Goal: Ask a question

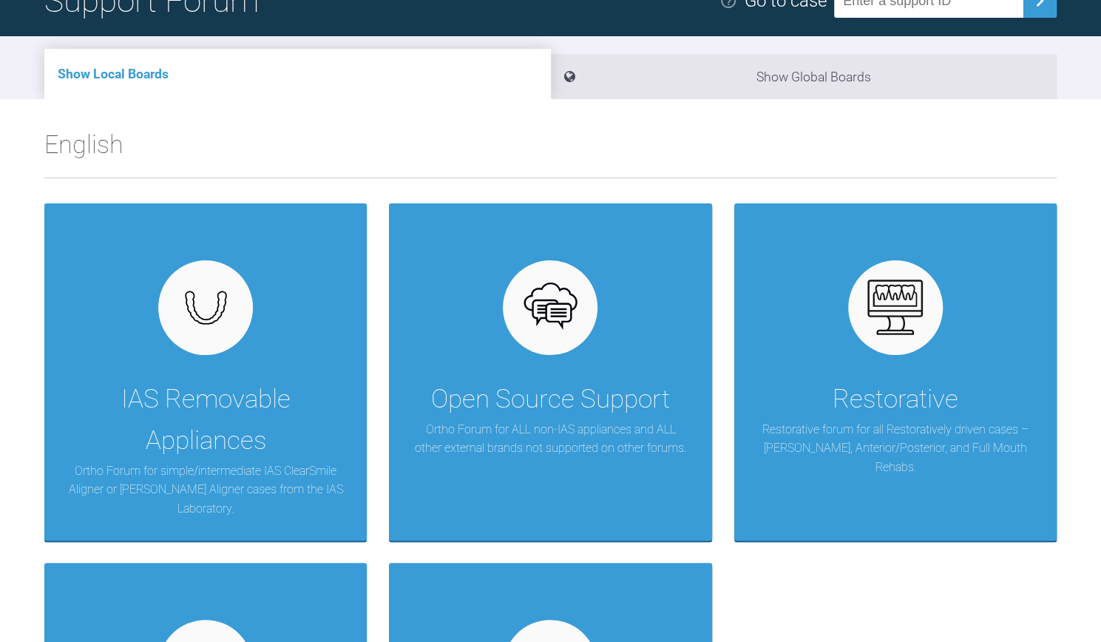
scroll to position [133, 0]
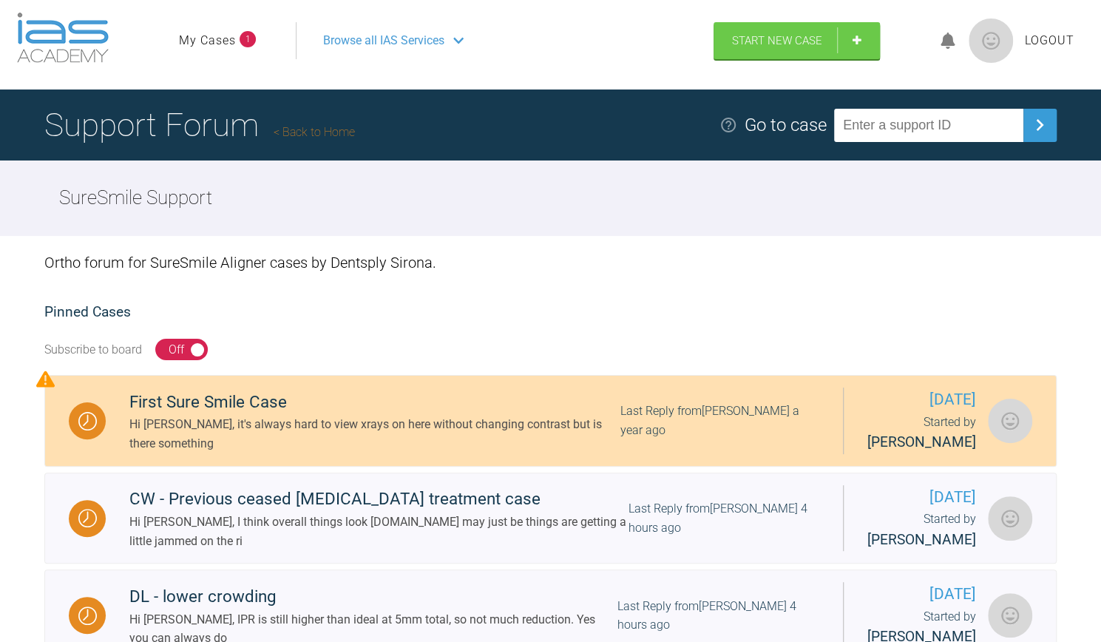
scroll to position [1, 0]
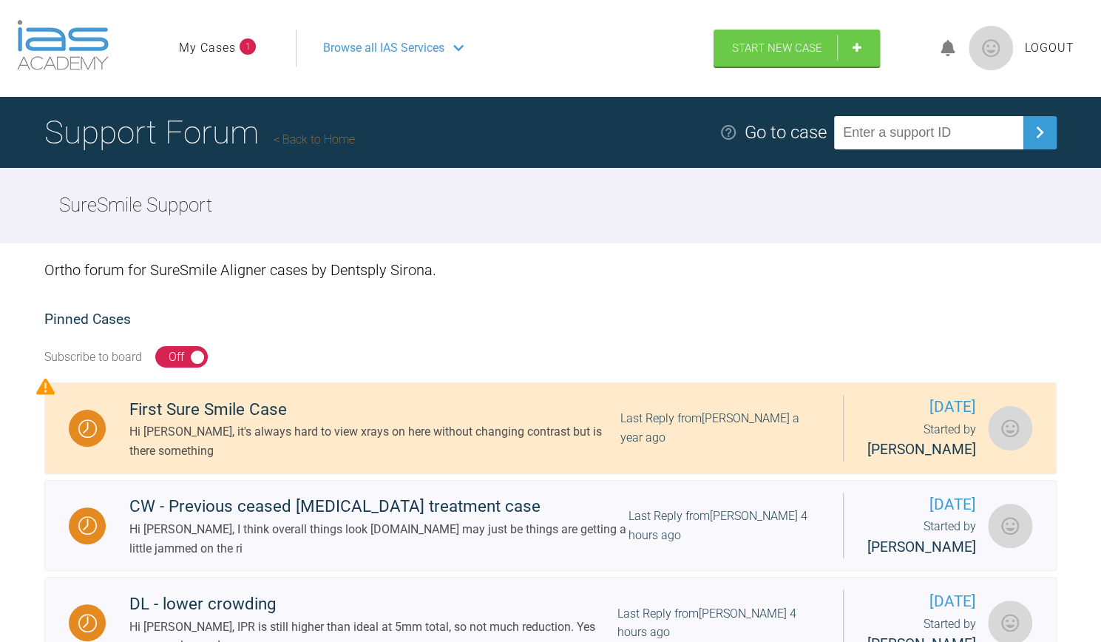
click at [228, 47] on link "My Cases" at bounding box center [207, 47] width 57 height 19
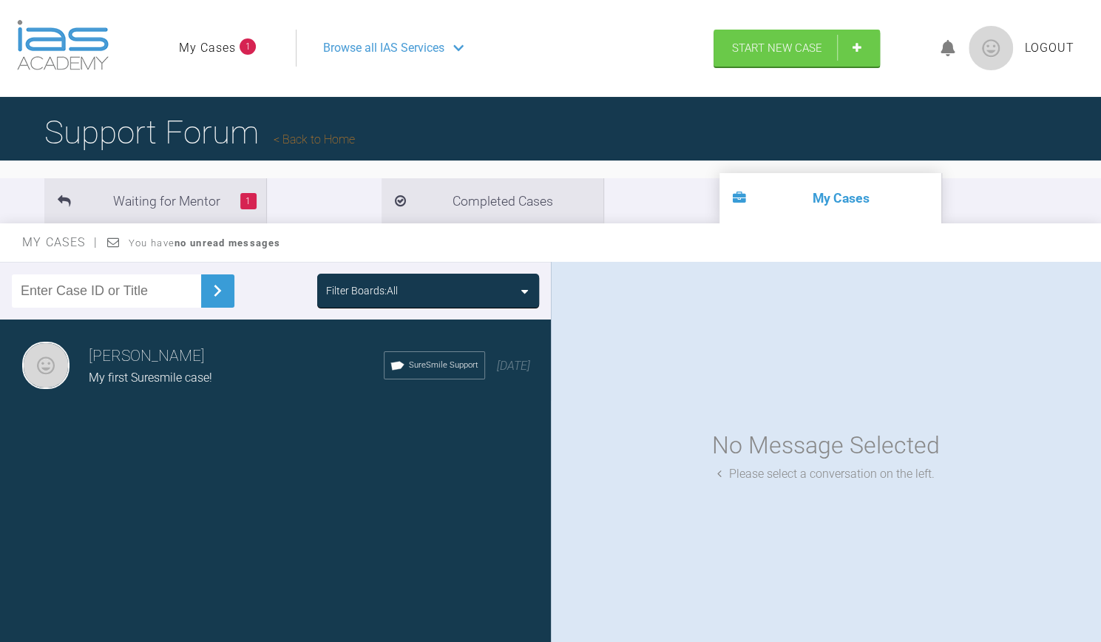
scroll to position [153, 0]
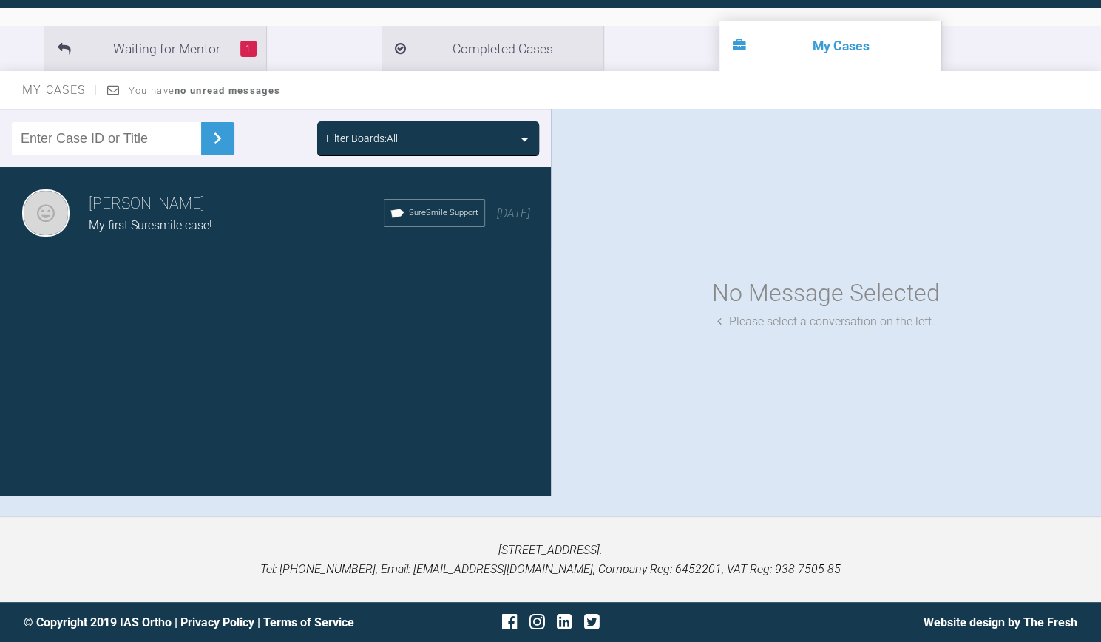
click at [154, 242] on div "[PERSON_NAME] My first Suresmile case! SureSmile Support [DATE]" at bounding box center [281, 213] width 562 height 92
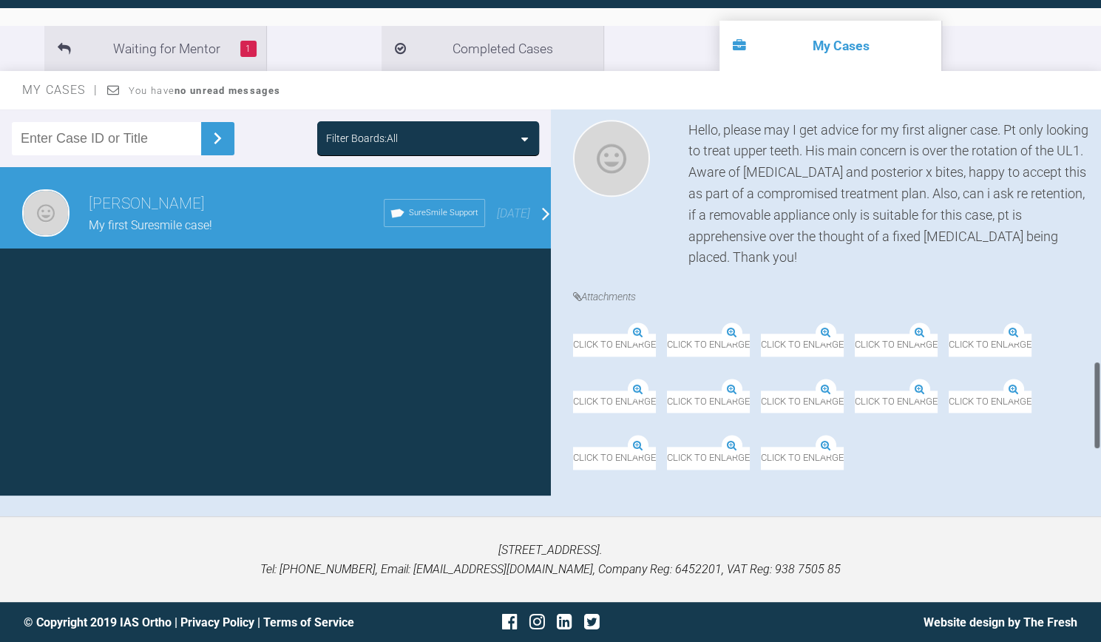
scroll to position [1293, 0]
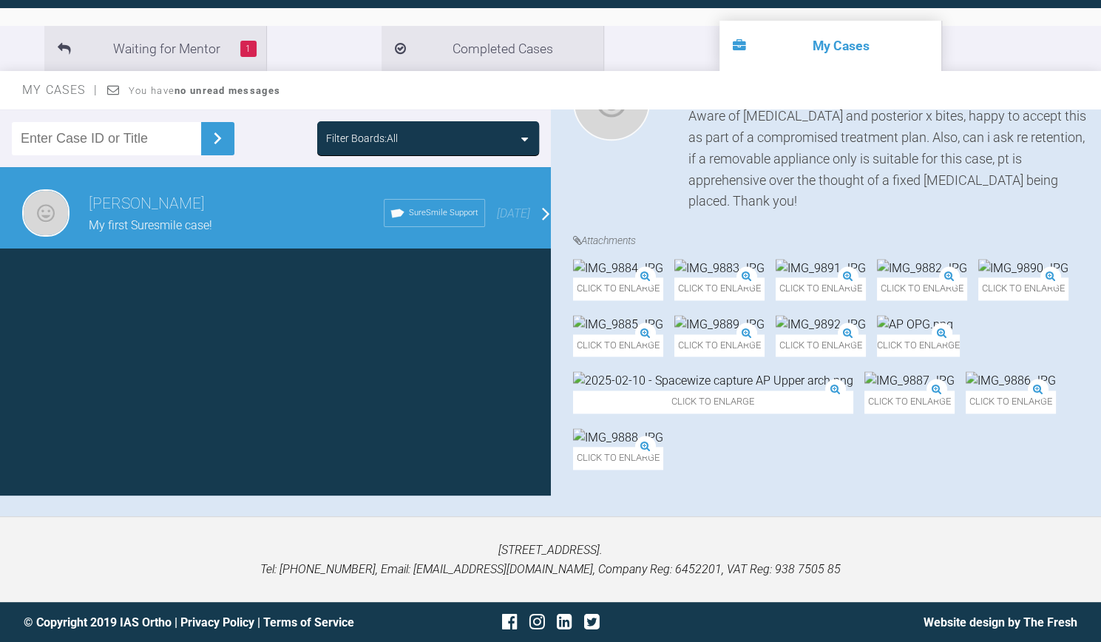
click at [132, 135] on input "text" at bounding box center [106, 138] width 189 height 33
click at [216, 53] on li "1 Waiting for Mentor" at bounding box center [155, 48] width 222 height 45
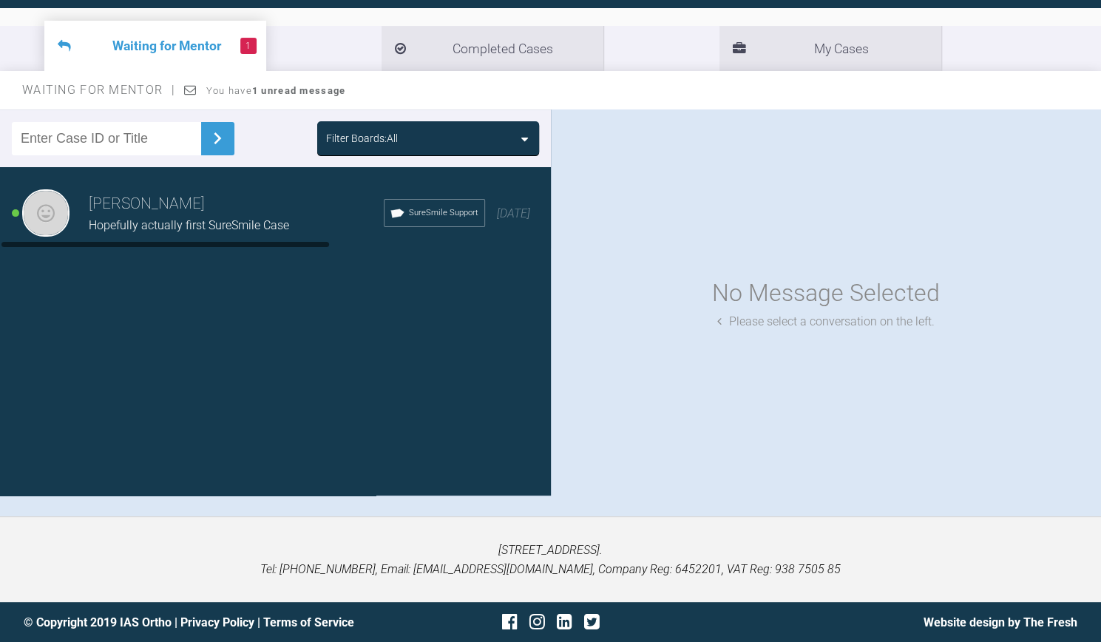
click at [176, 257] on div "[PERSON_NAME] Hopefully actually first SureSmile Case SureSmile Support [DATE]" at bounding box center [281, 213] width 562 height 92
